Goal: Check status: Check status

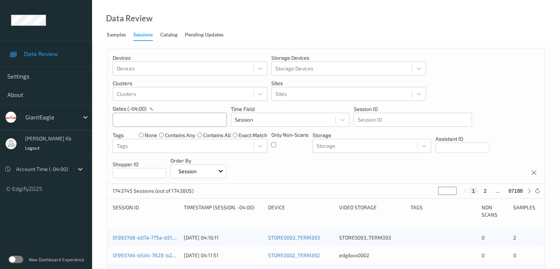
click at [146, 120] on input "text" at bounding box center [170, 120] width 114 height 14
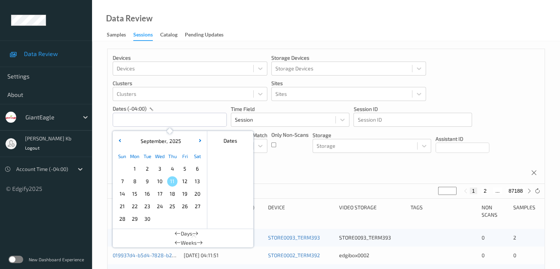
click at [139, 183] on span "8" at bounding box center [135, 181] width 10 height 10
click at [135, 182] on span "8" at bounding box center [135, 181] width 10 height 10
type input "[DATE] 00:00 -> [DATE] 23:59"
